Goal: Task Accomplishment & Management: Use online tool/utility

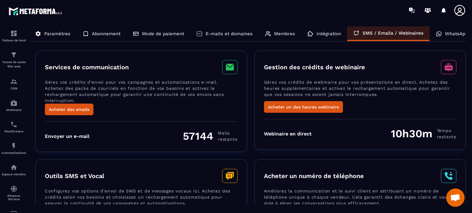
click at [166, 105] on div "Acheter des emails" at bounding box center [141, 110] width 193 height 12
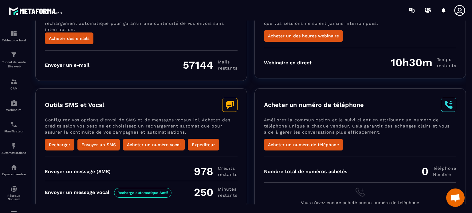
scroll to position [78, 0]
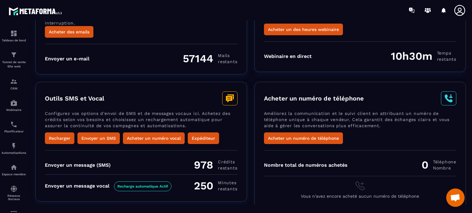
click at [179, 105] on div "Outils SMS et Vocal Configurez vos options d’envoi de SMS et de messages vocaux…" at bounding box center [141, 118] width 193 height 53
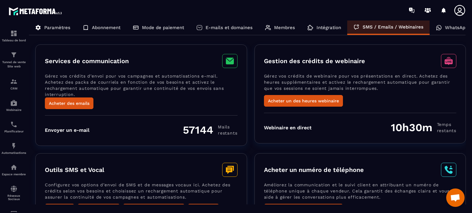
scroll to position [0, 0]
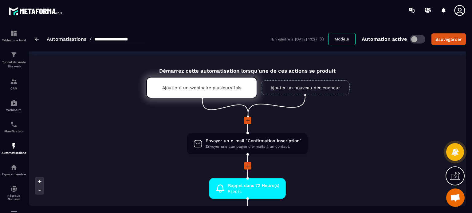
scroll to position [504, 0]
